Goal: Information Seeking & Learning: Learn about a topic

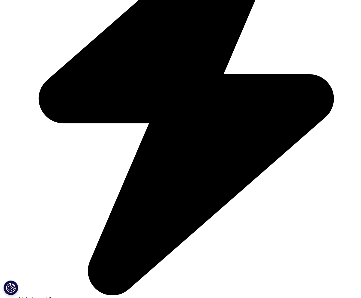
scroll to position [1300, 0]
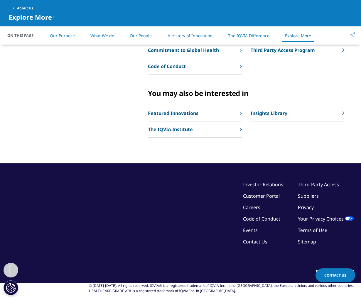
click at [271, 21] on p "Leadership" at bounding box center [263, 17] width 26 height 7
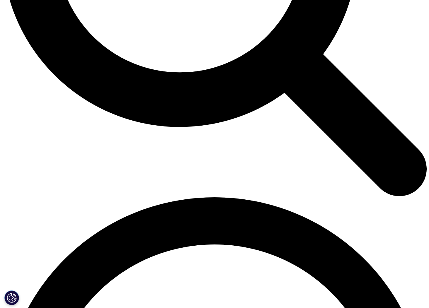
scroll to position [659, 0]
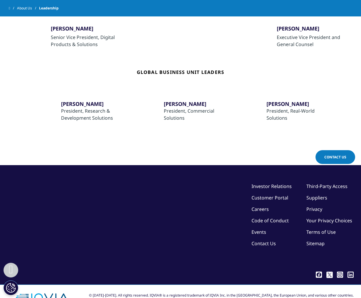
scroll to position [244, 0]
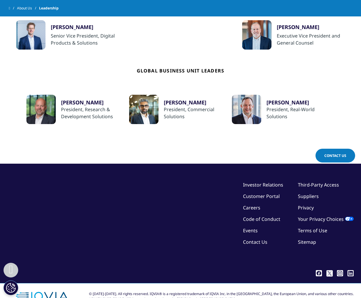
click at [306, 197] on link "Suppliers" at bounding box center [308, 196] width 21 height 6
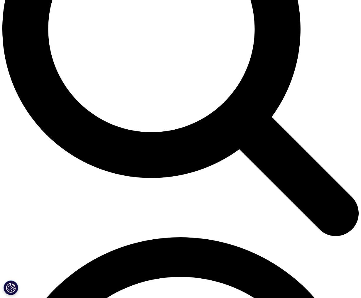
scroll to position [487, 0]
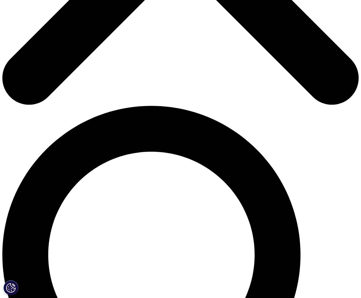
scroll to position [244, 0]
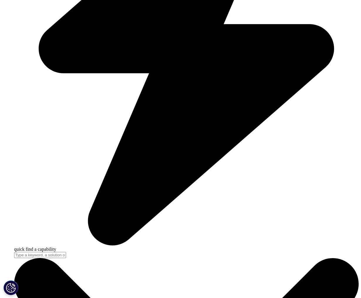
scroll to position [1300, 0]
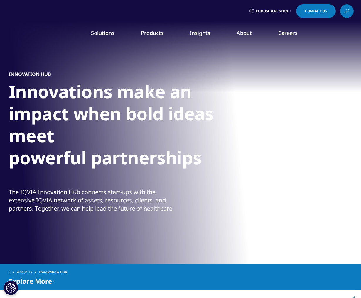
click at [289, 11] on icon at bounding box center [289, 11] width 1 height 2
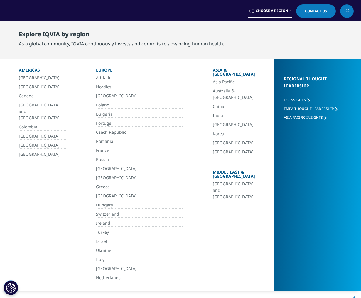
click at [55, 9] on div "Choose a Region Contact Us" at bounding box center [180, 10] width 346 height 13
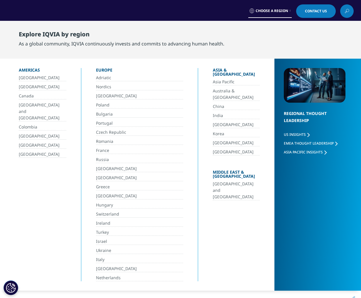
click at [81, 11] on div "Choose a Region Contact Us" at bounding box center [180, 10] width 346 height 13
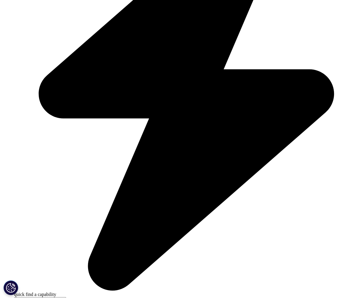
scroll to position [1300, 0]
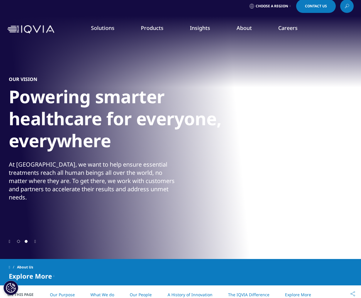
scroll to position [6, 0]
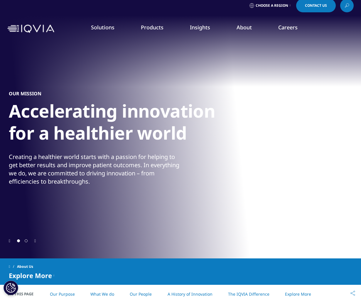
click at [206, 119] on link "Our Locations" at bounding box center [229, 118] width 88 height 6
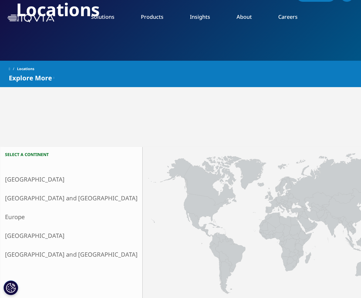
scroll to position [16, 0]
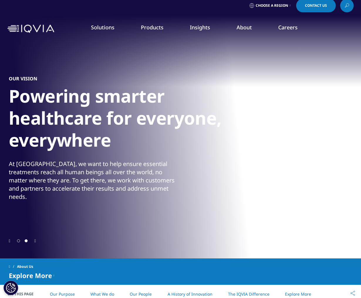
click at [112, 75] on link "Our Story" at bounding box center [141, 73] width 88 height 6
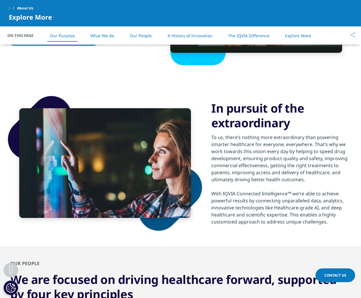
scroll to position [346, 0]
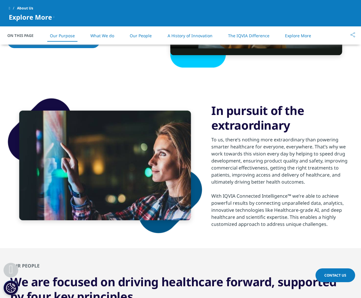
click at [145, 37] on link "Our People" at bounding box center [141, 36] width 22 height 6
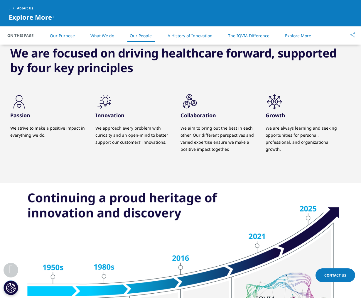
scroll to position [576, 0]
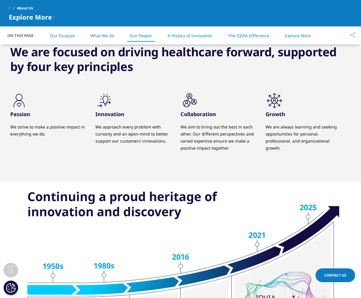
click at [141, 35] on link "Our People" at bounding box center [141, 36] width 22 height 6
click at [106, 35] on link "What We do" at bounding box center [102, 36] width 24 height 6
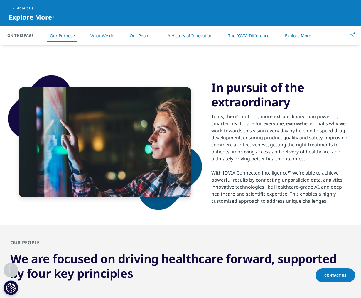
scroll to position [370, 0]
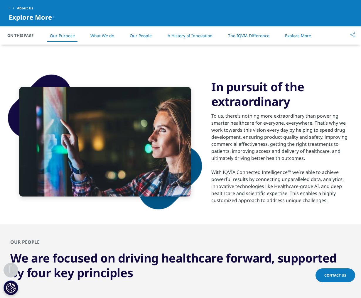
click at [254, 35] on link "The IQVIA Difference" at bounding box center [248, 36] width 41 height 6
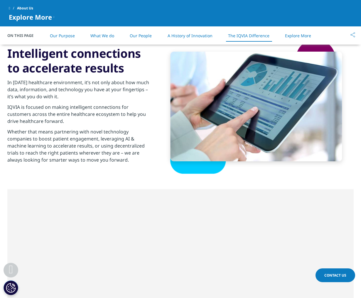
scroll to position [950, 0]
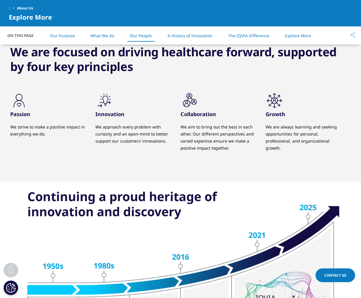
scroll to position [346, 0]
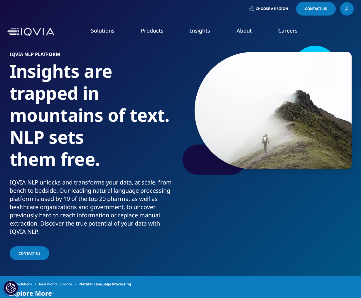
click at [47, 146] on link "Electronic Clinical Outcome Assessment (eCOA)" at bounding box center [53, 150] width 82 height 13
